Goal: Information Seeking & Learning: Find specific fact

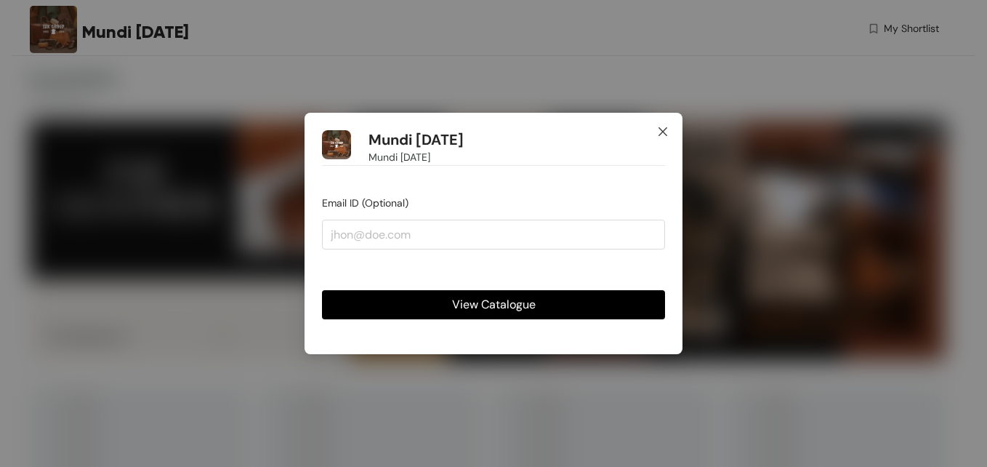
click at [663, 127] on icon "close" at bounding box center [663, 132] width 12 height 12
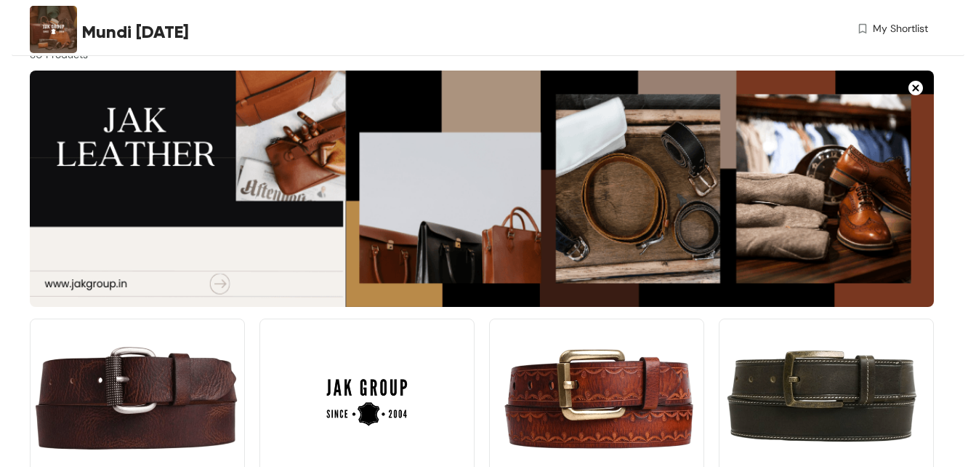
scroll to position [218, 0]
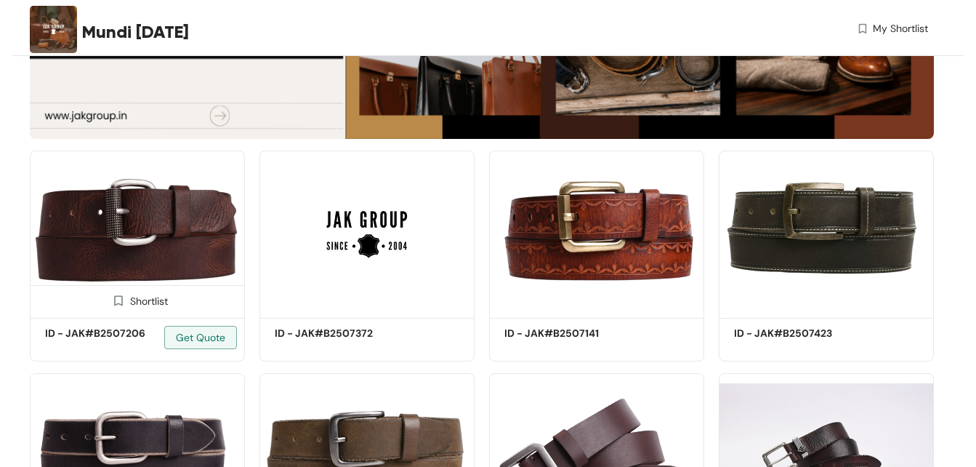
click at [171, 232] on img at bounding box center [137, 231] width 215 height 162
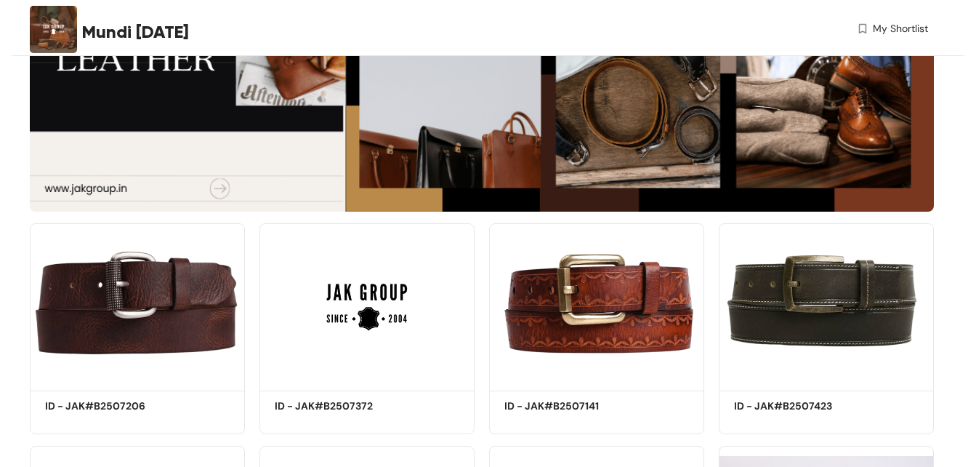
scroll to position [218, 0]
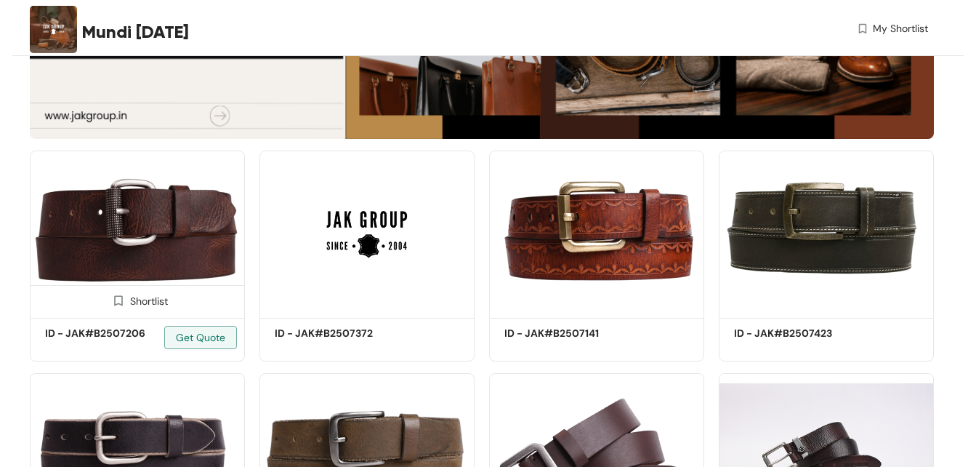
click at [129, 223] on img at bounding box center [137, 231] width 215 height 162
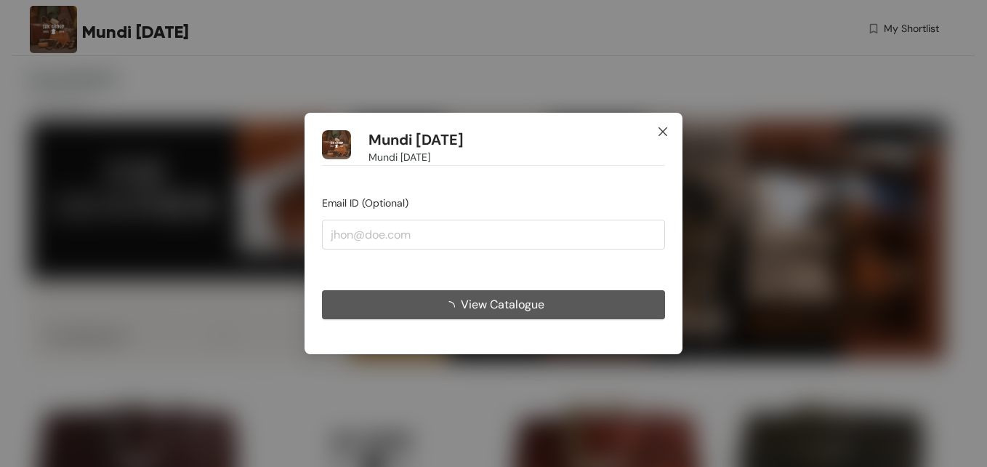
click at [667, 122] on span "Close" at bounding box center [662, 132] width 39 height 39
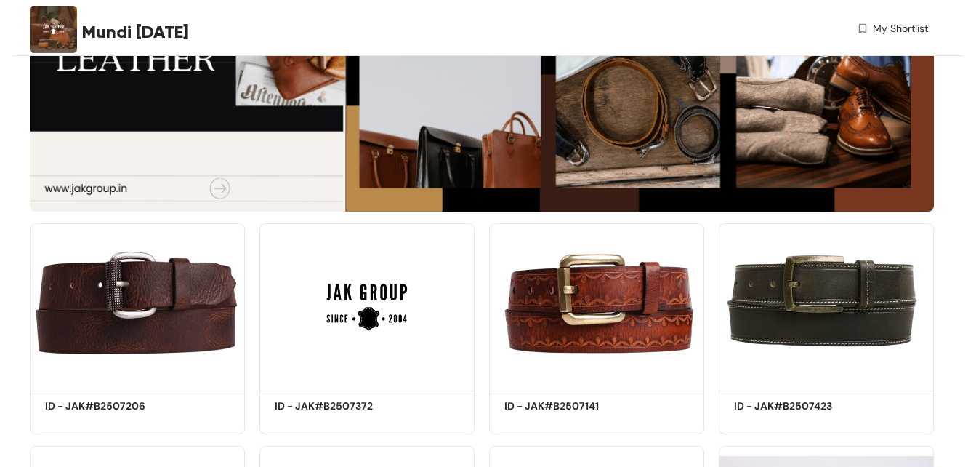
scroll to position [218, 0]
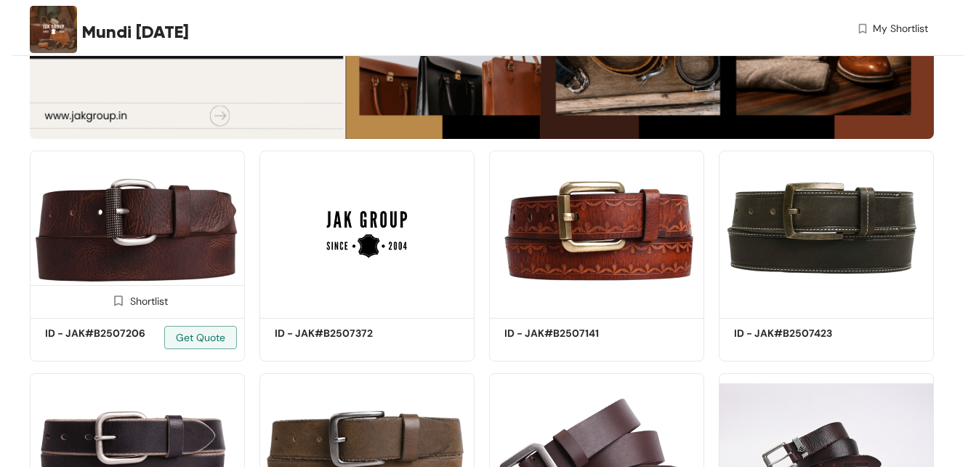
click at [176, 262] on img at bounding box center [137, 231] width 215 height 162
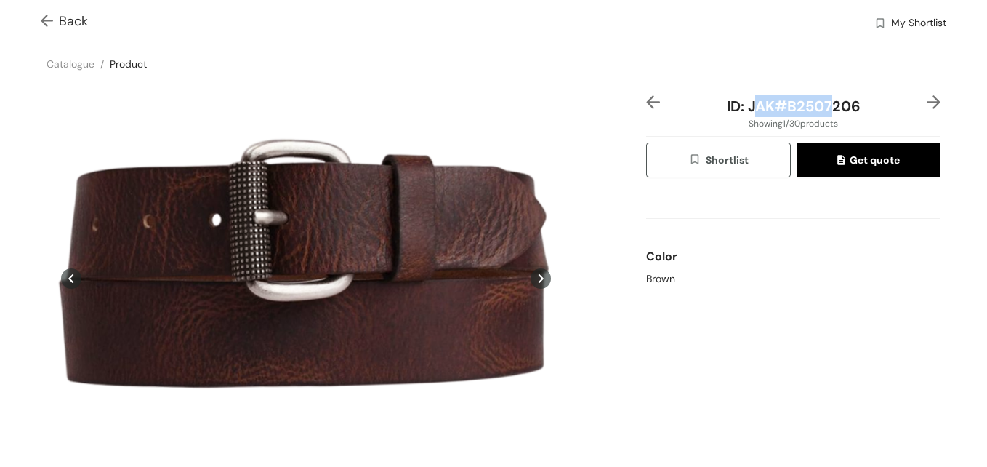
drag, startPoint x: 744, startPoint y: 103, endPoint x: 822, endPoint y: 100, distance: 77.8
click at [822, 100] on span "ID: JAK#B2507206" at bounding box center [794, 106] width 134 height 19
drag, startPoint x: 822, startPoint y: 100, endPoint x: 743, endPoint y: 102, distance: 79.3
click at [744, 102] on span "ID: JAK#B2507206" at bounding box center [794, 106] width 134 height 19
drag, startPoint x: 742, startPoint y: 102, endPoint x: 816, endPoint y: 102, distance: 73.4
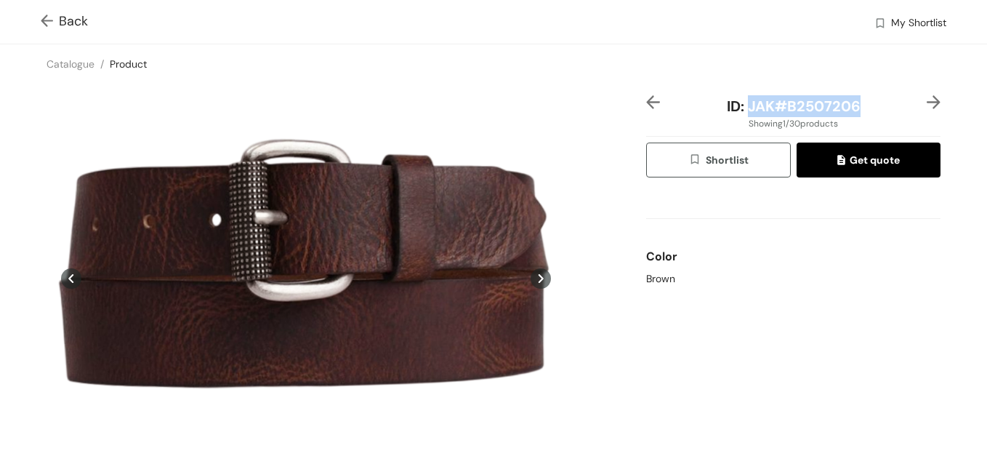
click at [816, 102] on span "ID: JAK#B2507206" at bounding box center [794, 106] width 134 height 19
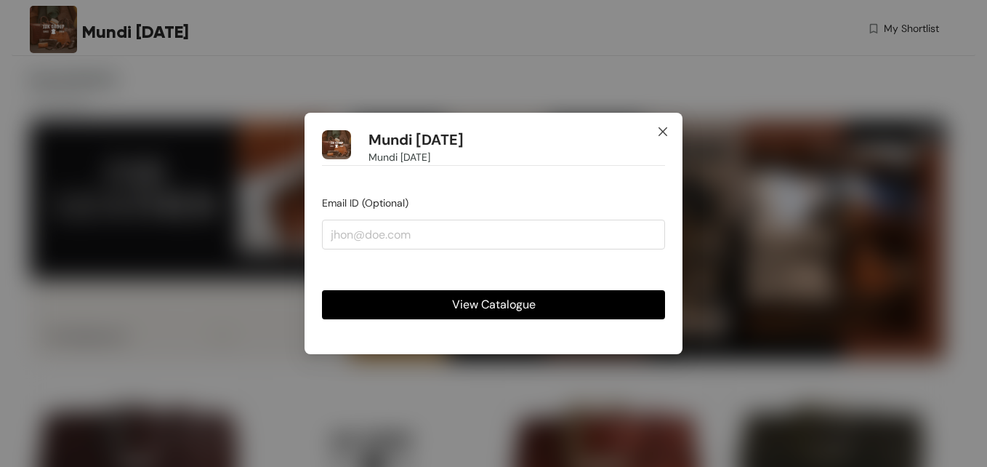
click at [660, 129] on icon "close" at bounding box center [663, 131] width 9 height 9
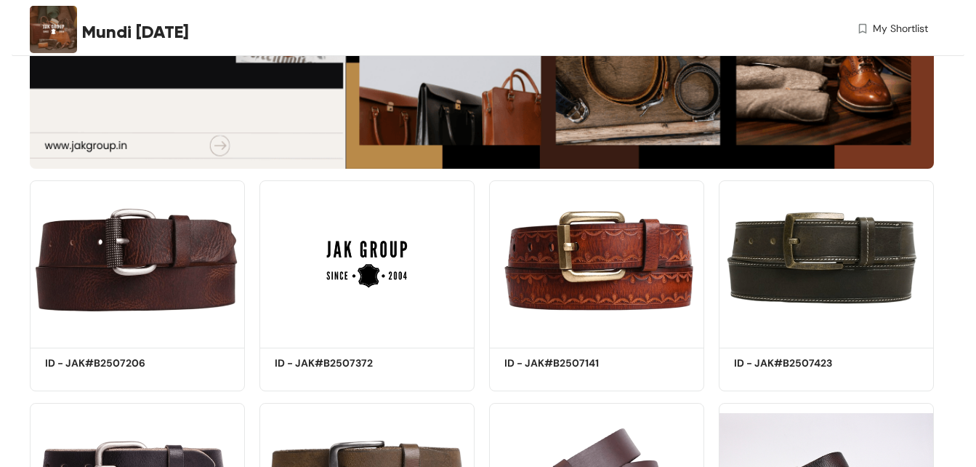
scroll to position [218, 0]
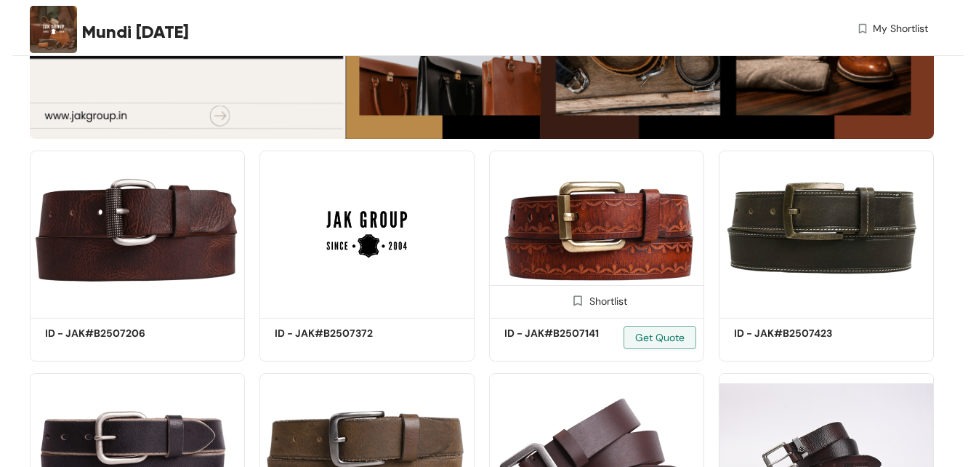
click at [600, 248] on img at bounding box center [596, 231] width 215 height 162
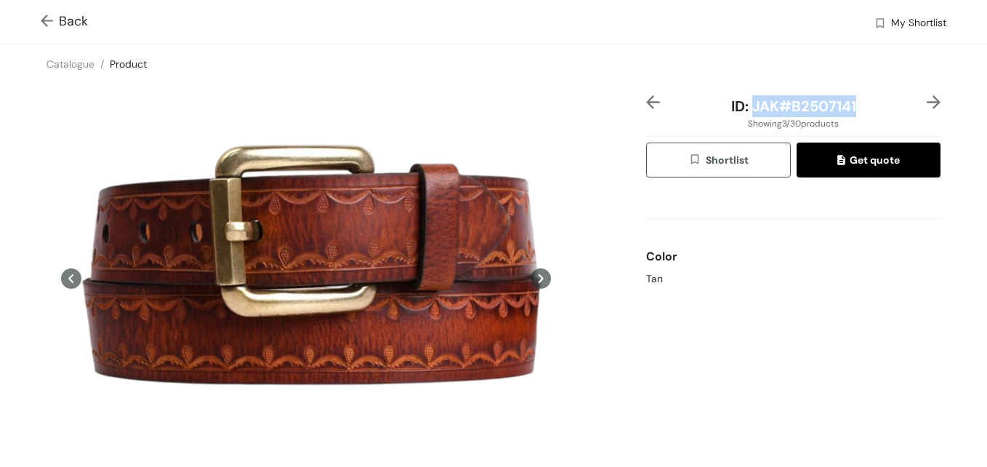
drag, startPoint x: 745, startPoint y: 105, endPoint x: 857, endPoint y: 102, distance: 112.0
click at [857, 102] on div "ID: JAK#B2507141" at bounding box center [793, 106] width 245 height 22
drag, startPoint x: 857, startPoint y: 102, endPoint x: 832, endPoint y: 104, distance: 25.5
copy span "JAK#B2507141"
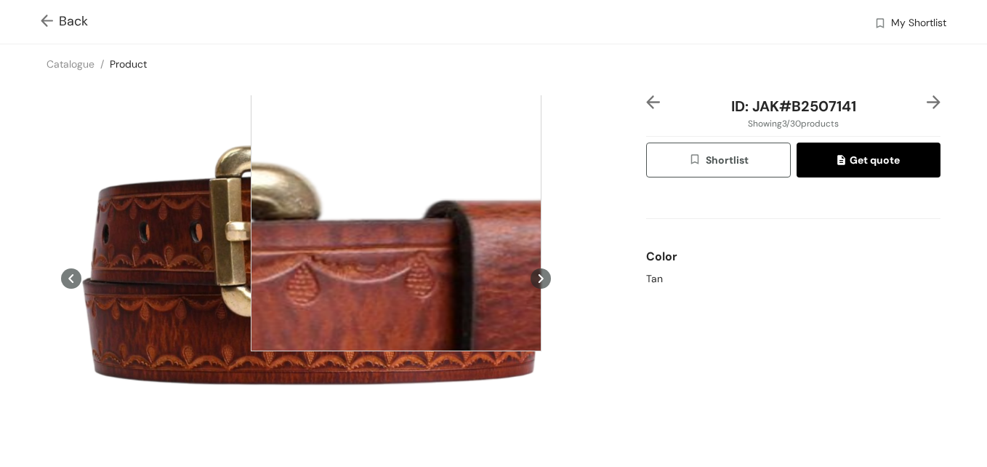
drag, startPoint x: 419, startPoint y: 201, endPoint x: 429, endPoint y: 206, distance: 10.7
click at [428, 206] on div at bounding box center [396, 205] width 291 height 291
